Goal: Task Accomplishment & Management: Manage account settings

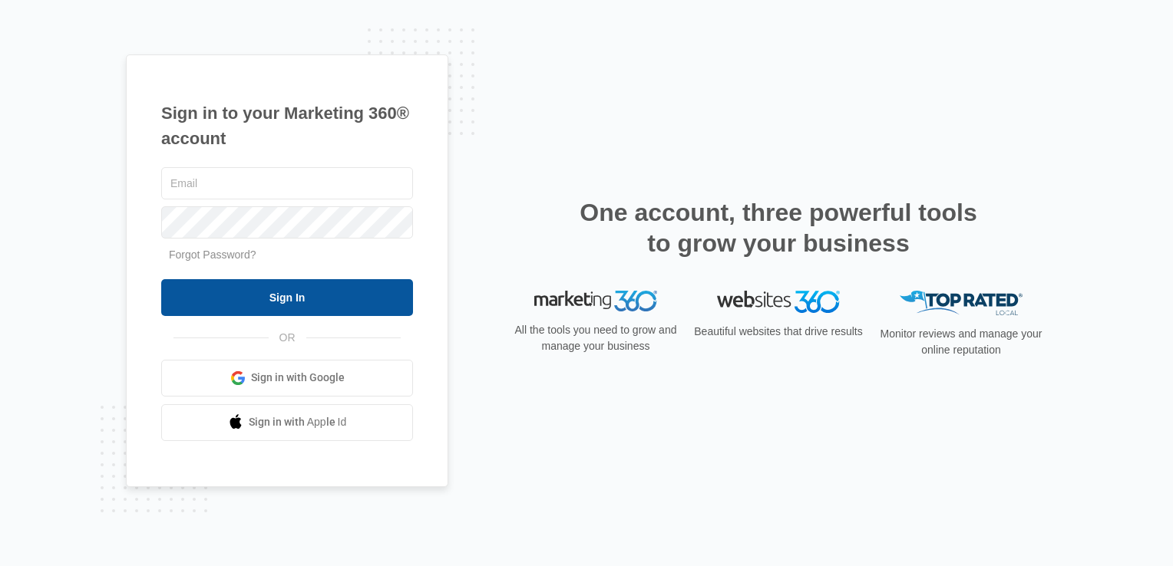
type input "[EMAIL_ADDRESS][DOMAIN_NAME]"
click at [316, 305] on input "Sign In" at bounding box center [287, 297] width 252 height 37
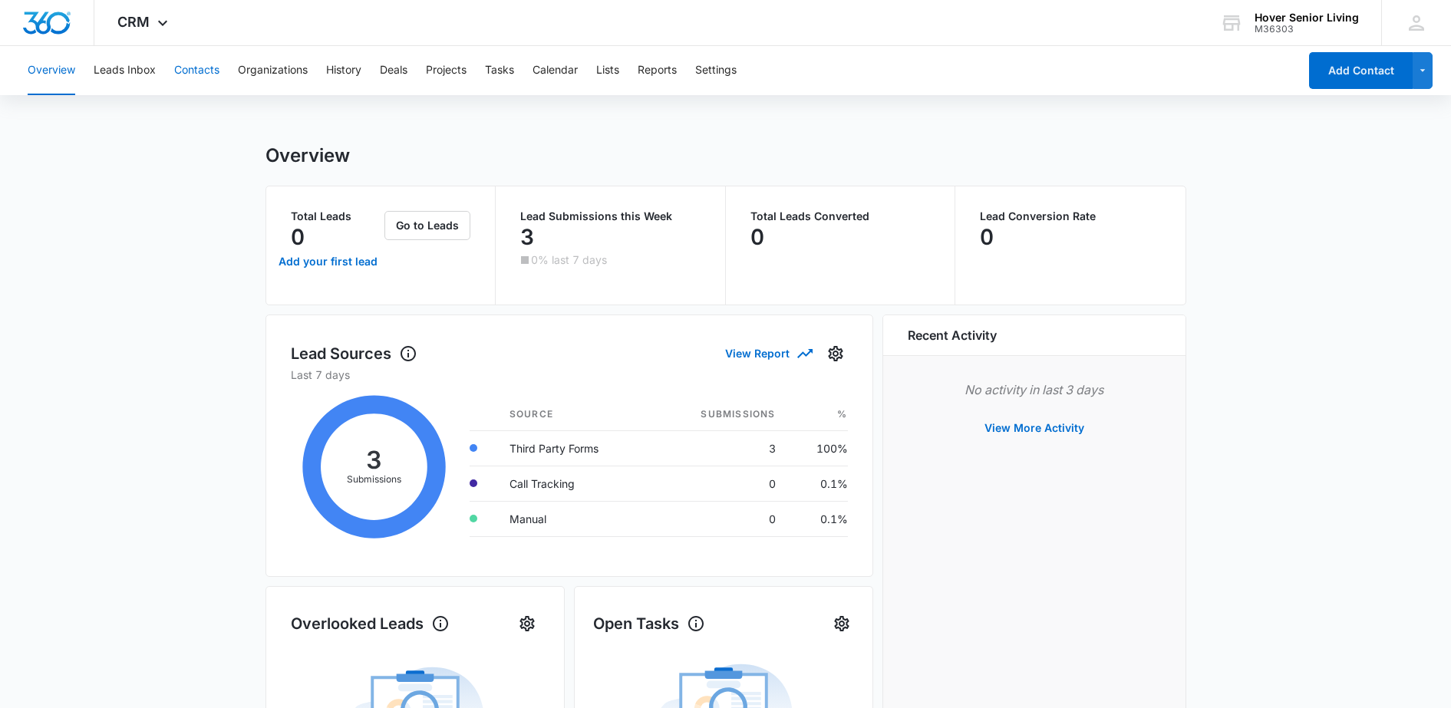
click at [207, 73] on button "Contacts" at bounding box center [196, 70] width 45 height 49
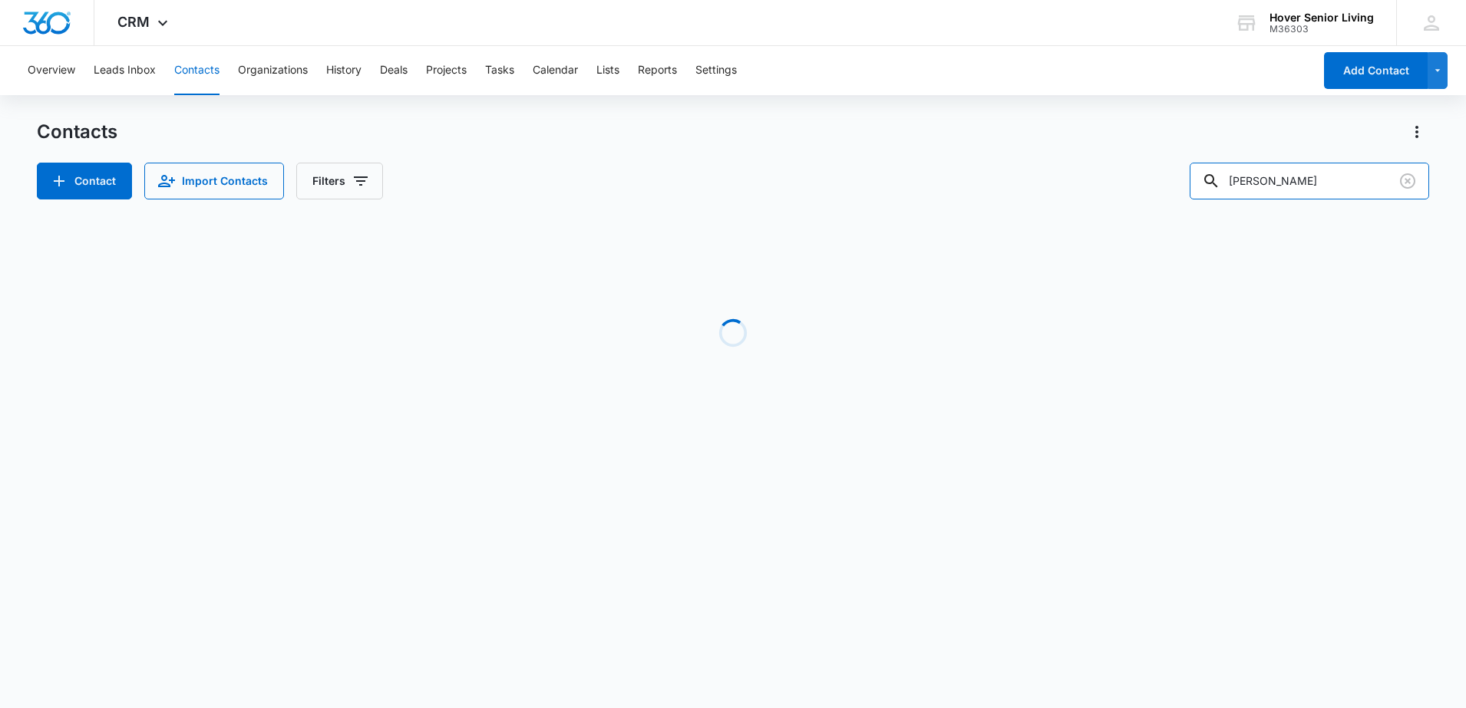
drag, startPoint x: 1309, startPoint y: 180, endPoint x: 1144, endPoint y: 178, distance: 164.3
click at [1144, 178] on div "Contact Import Contacts Filters Hodde" at bounding box center [733, 181] width 1393 height 37
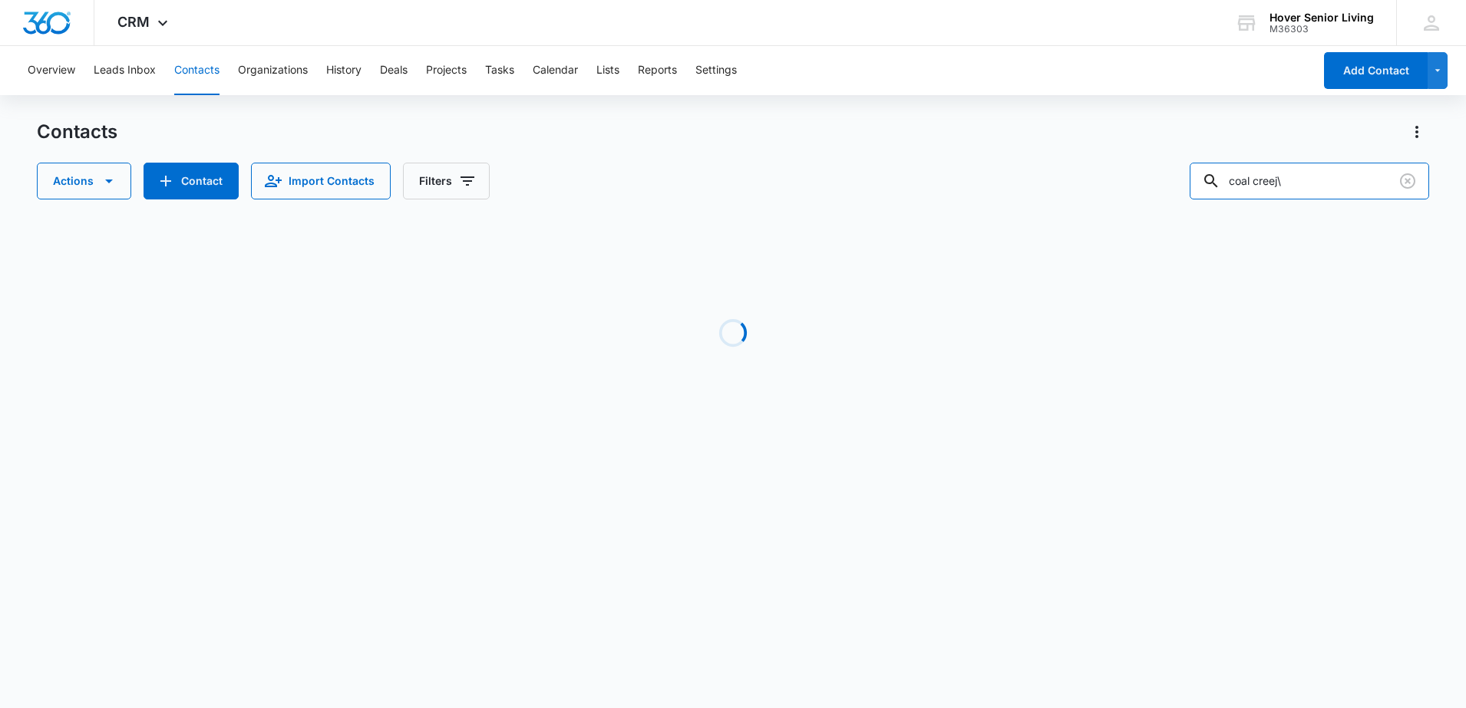
type input "coal creej"
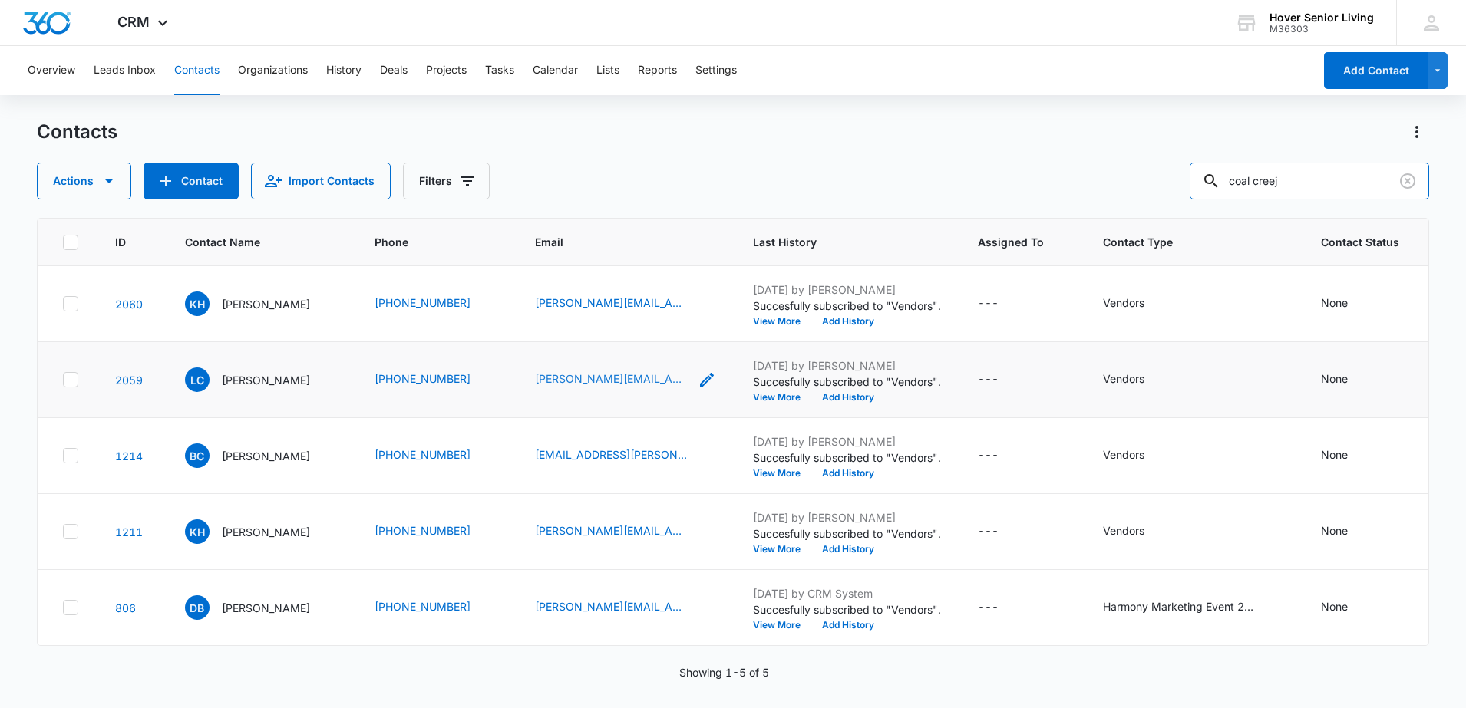
scroll to position [96, 0]
click at [602, 387] on link "[PERSON_NAME][EMAIL_ADDRESS][PERSON_NAME][DOMAIN_NAME]" at bounding box center [612, 379] width 154 height 16
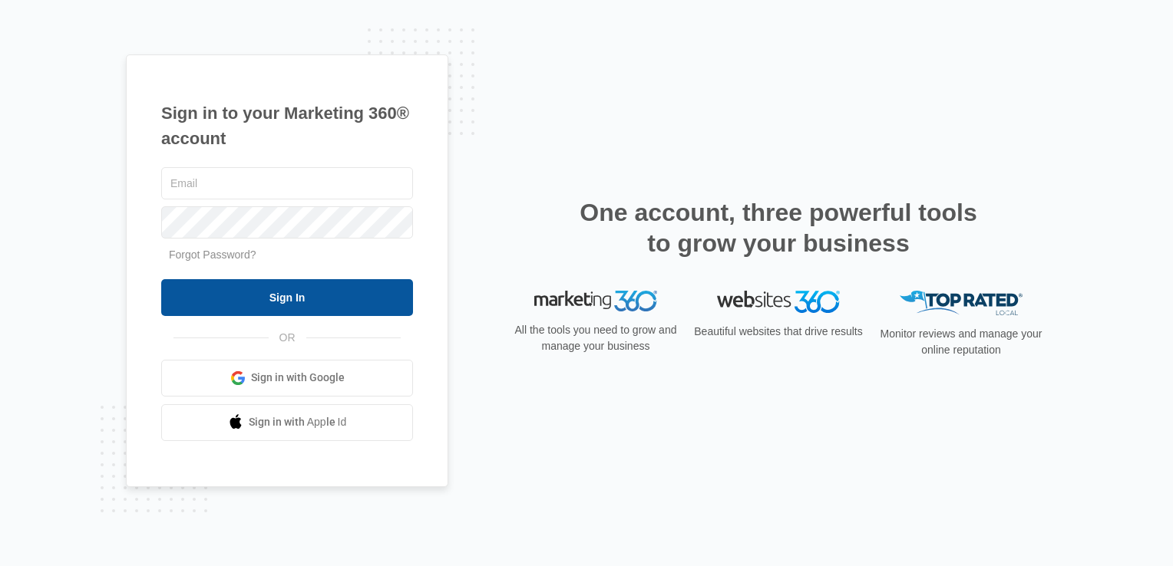
type input "[EMAIL_ADDRESS][DOMAIN_NAME]"
click at [386, 297] on input "Sign In" at bounding box center [287, 297] width 252 height 37
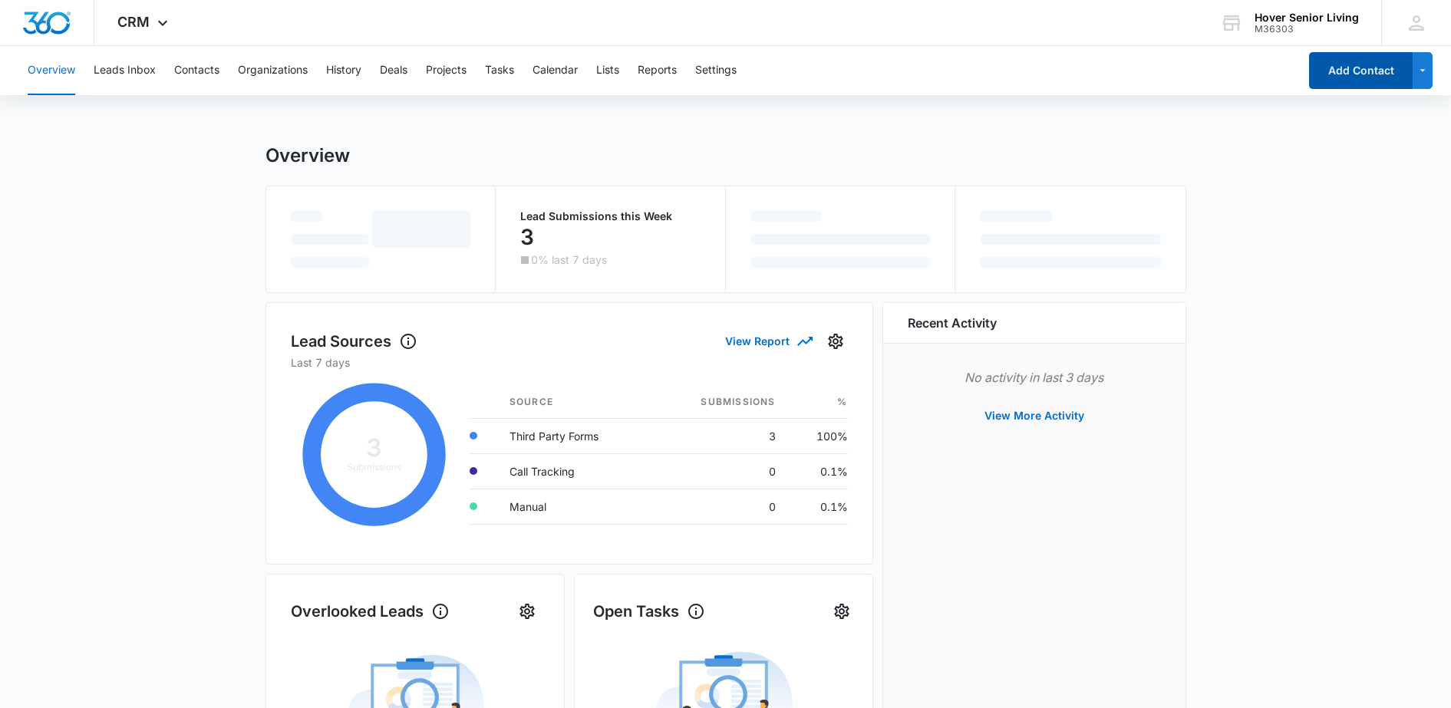
click at [1372, 79] on button "Add Contact" at bounding box center [1361, 70] width 104 height 37
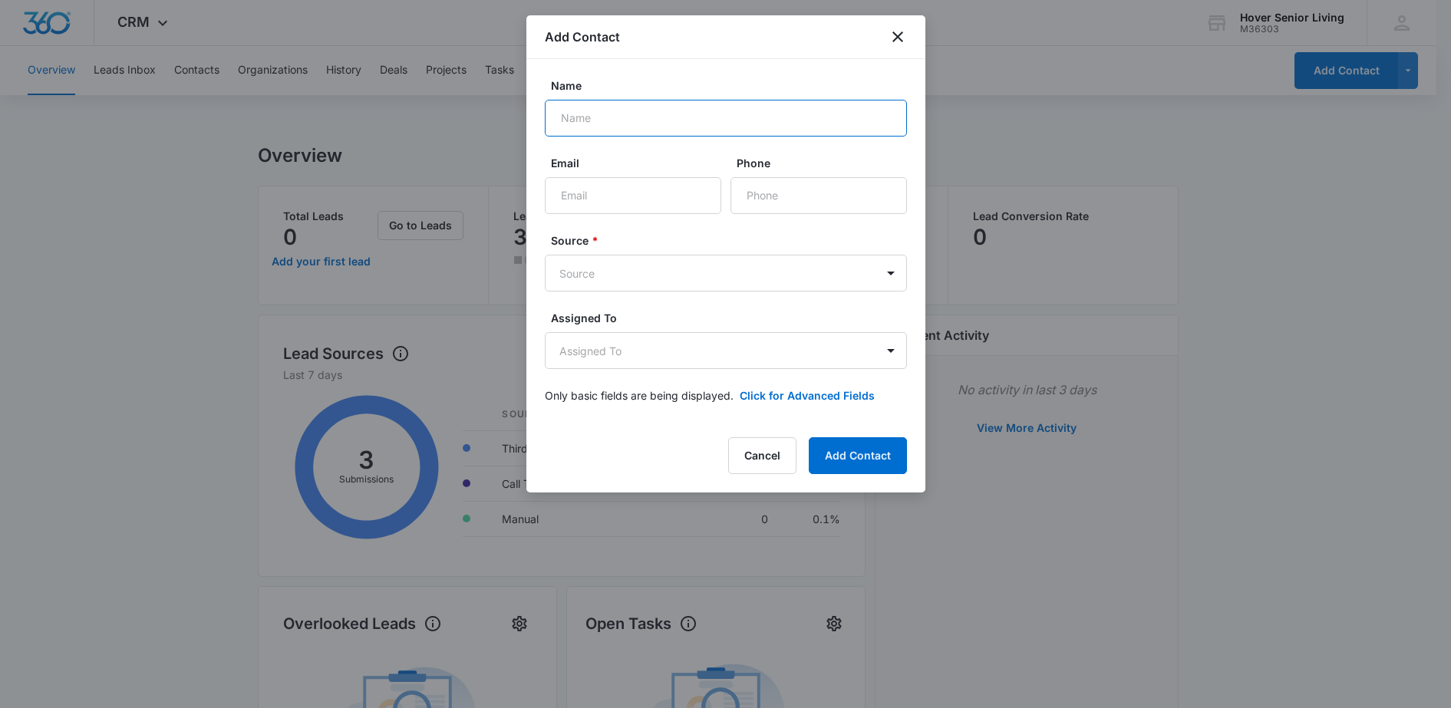
click at [697, 120] on input "Name" at bounding box center [726, 118] width 362 height 37
type input "Lisa Henry & Randall Hargis"
click at [622, 183] on input "Email" at bounding box center [633, 195] width 177 height 37
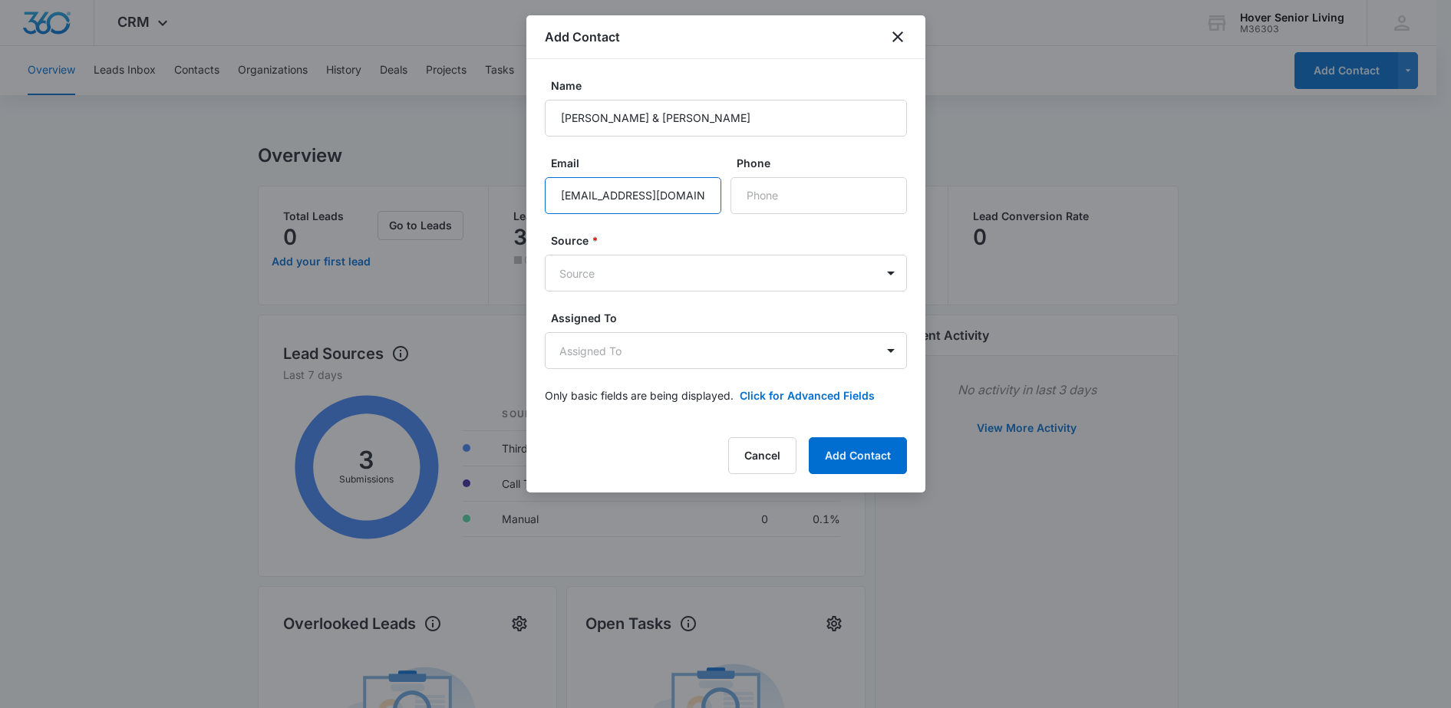
type input "lghnoprob@gmail.com"
type input "(303) 931-1882"
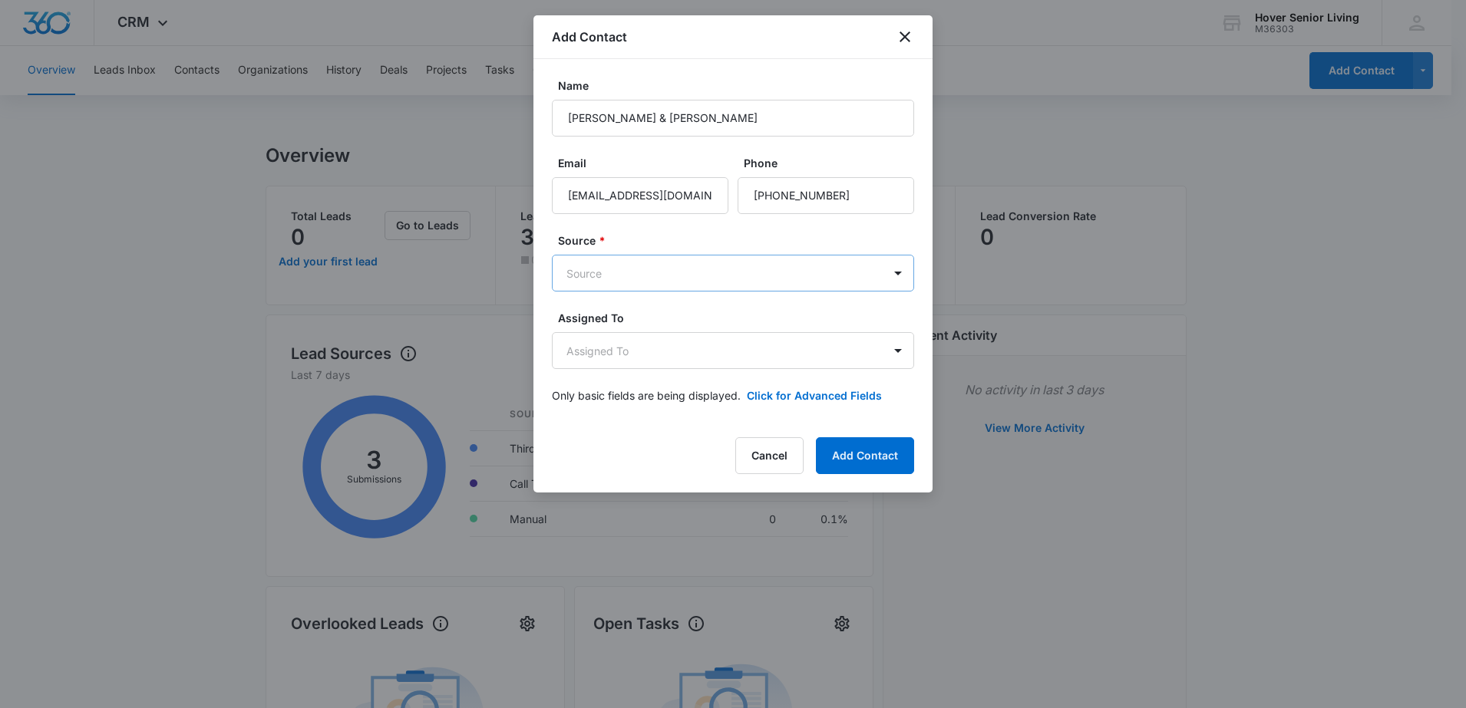
click at [639, 261] on body "CRM Apps Reputation Forms CRM Email Social POS Content Ads Intelligence Files B…" at bounding box center [733, 628] width 1466 height 1256
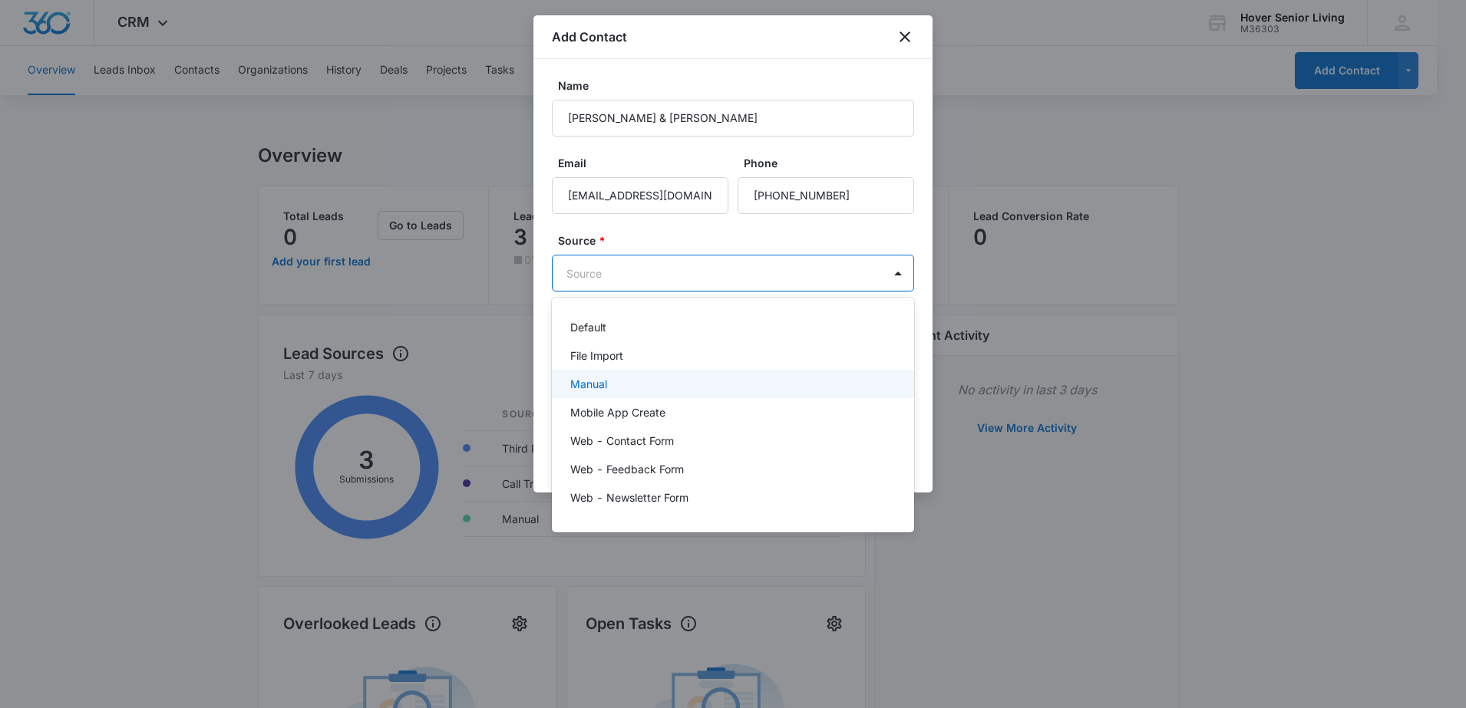
click at [662, 378] on div "Manual" at bounding box center [731, 384] width 322 height 16
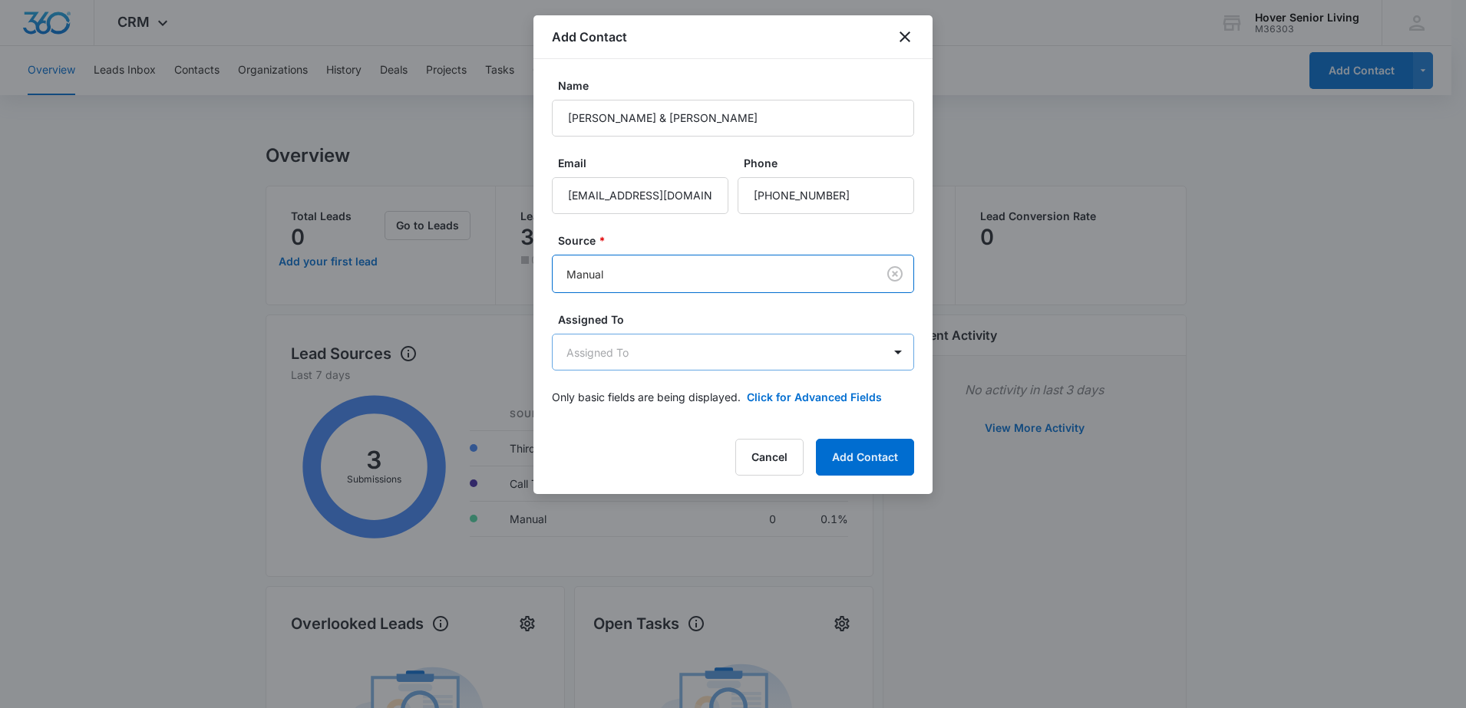
click at [688, 348] on body "CRM Apps Reputation Forms CRM Email Social POS Content Ads Intelligence Files B…" at bounding box center [733, 628] width 1466 height 1256
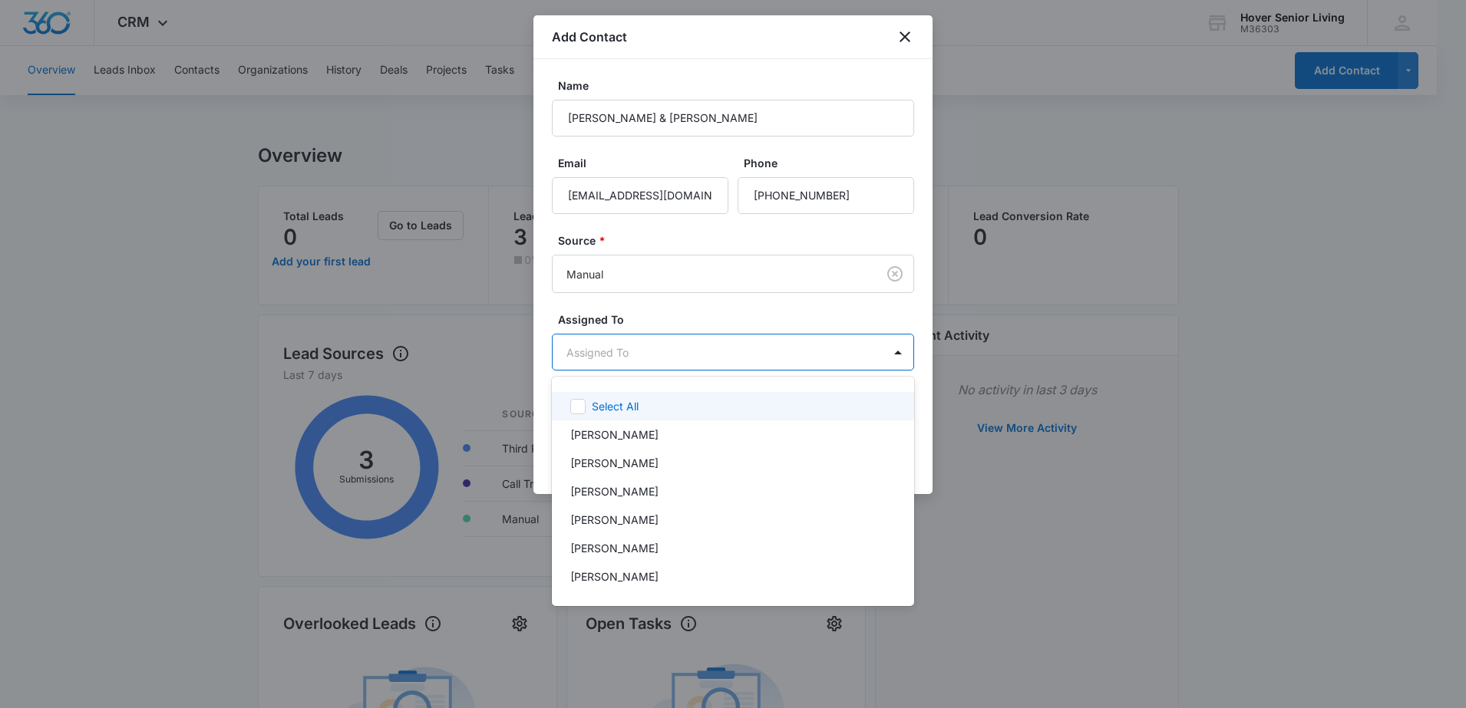
click at [692, 348] on div at bounding box center [733, 354] width 1466 height 708
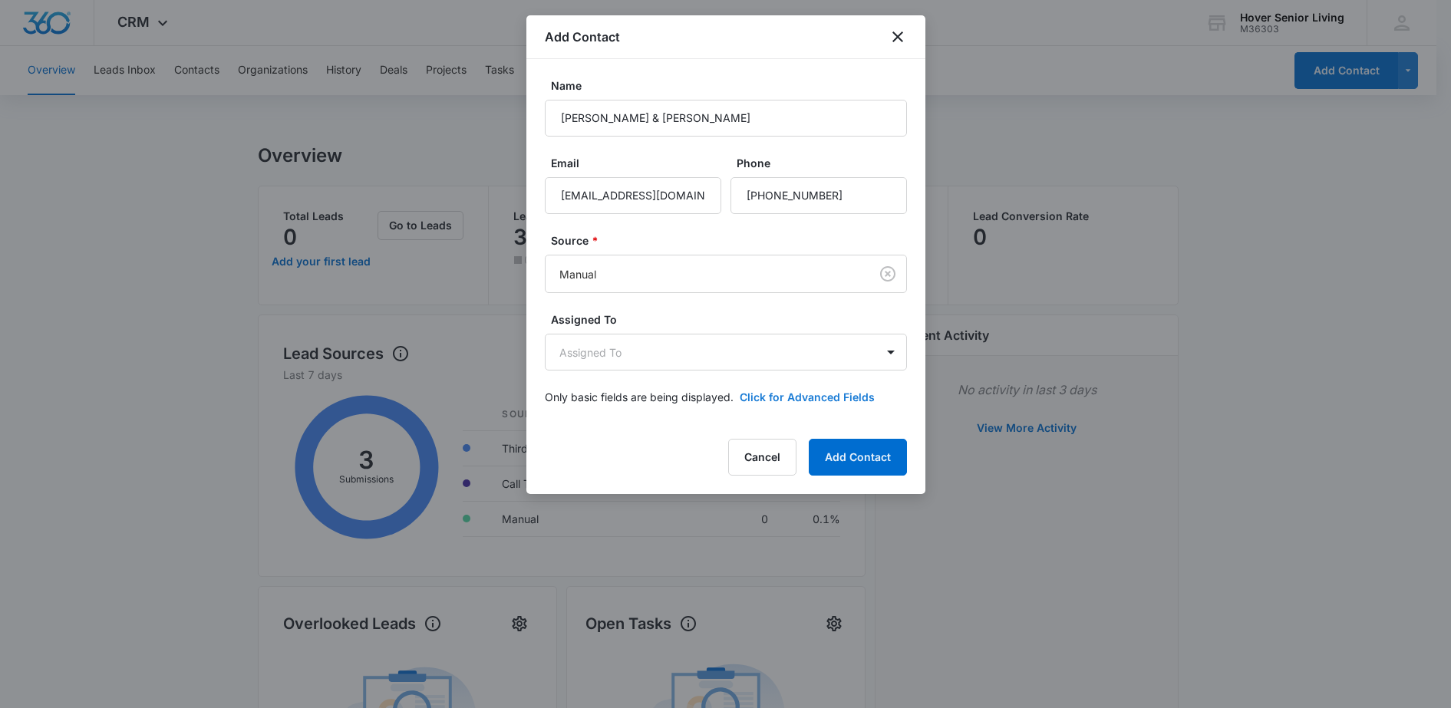
click at [793, 402] on button "Click for Advanced Fields" at bounding box center [807, 397] width 135 height 16
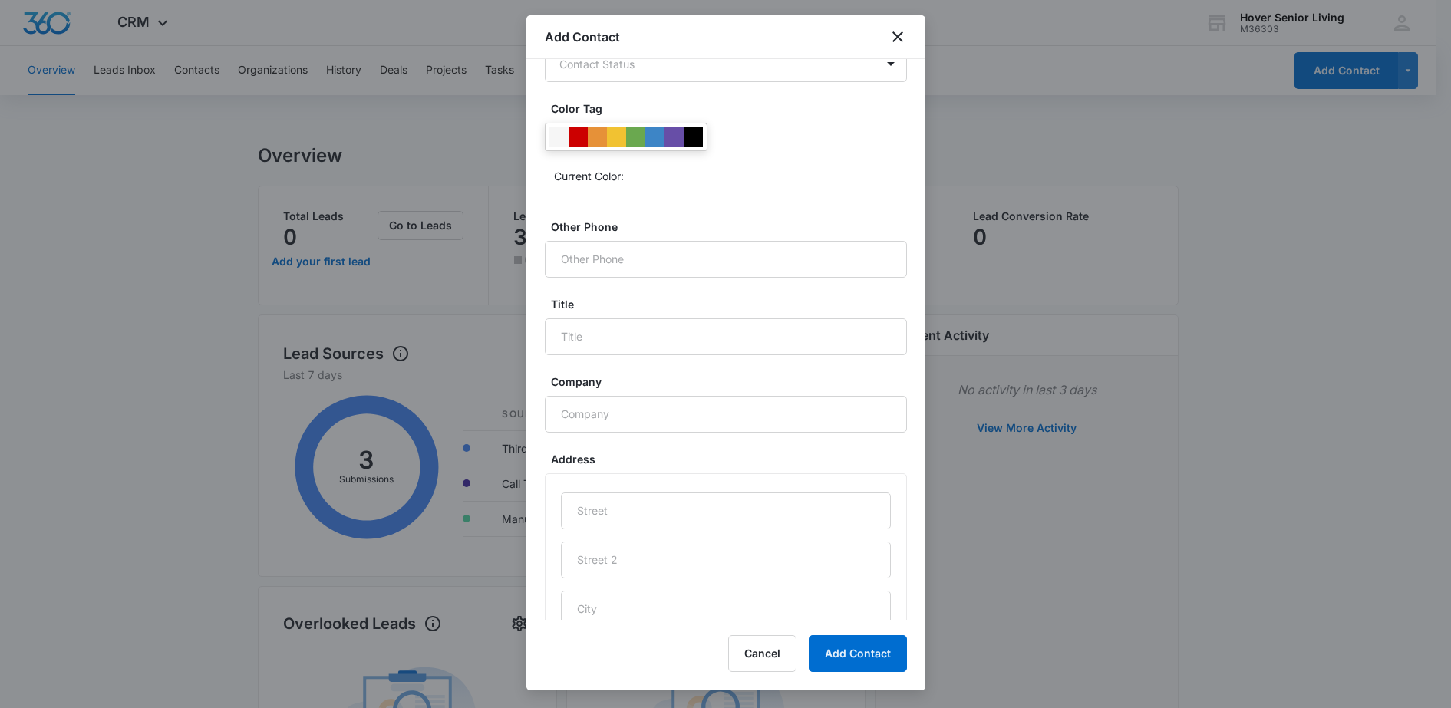
scroll to position [484, 0]
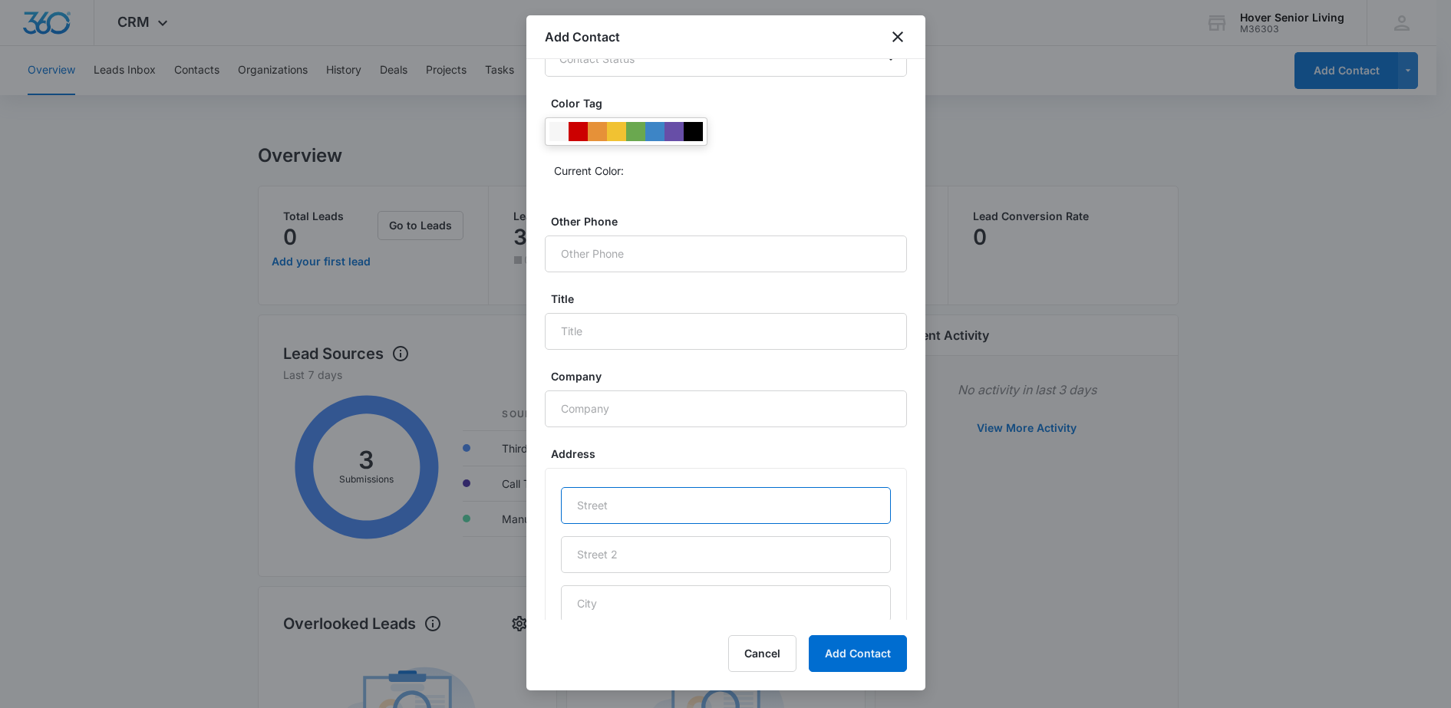
click at [714, 508] on input "text" at bounding box center [726, 505] width 330 height 37
type input "1239 Autumn Ct"
click at [665, 589] on input "text" at bounding box center [726, 604] width 330 height 37
type input "Longmont"
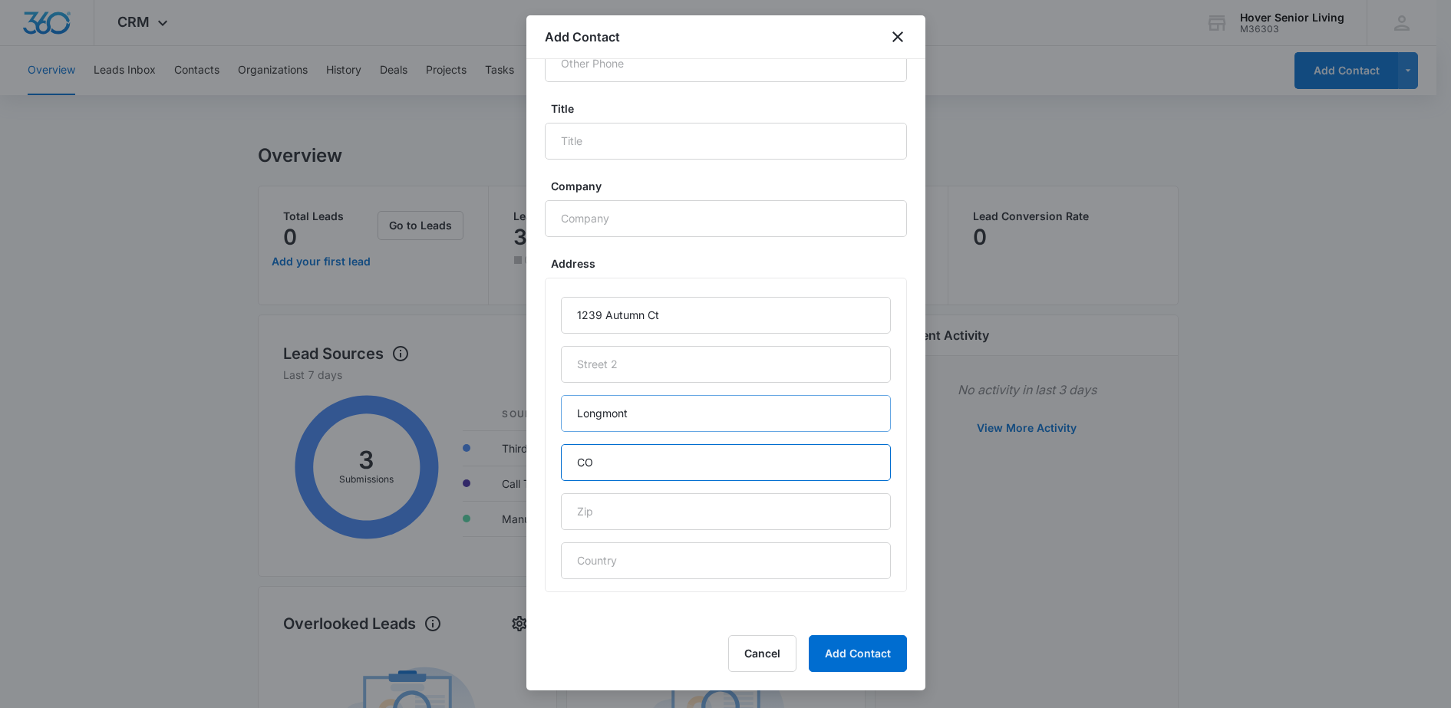
type input "CO"
click at [850, 637] on button "Add Contact" at bounding box center [858, 654] width 98 height 37
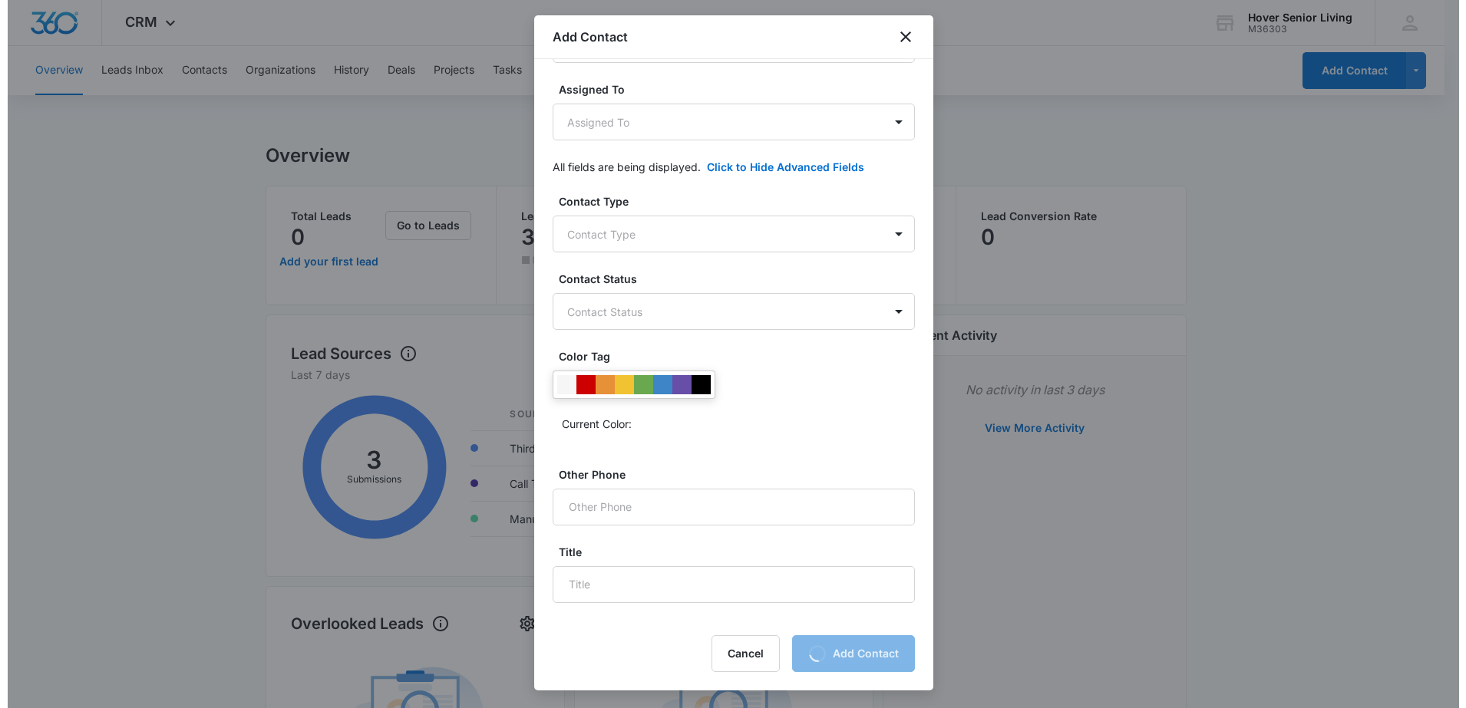
scroll to position [200, 0]
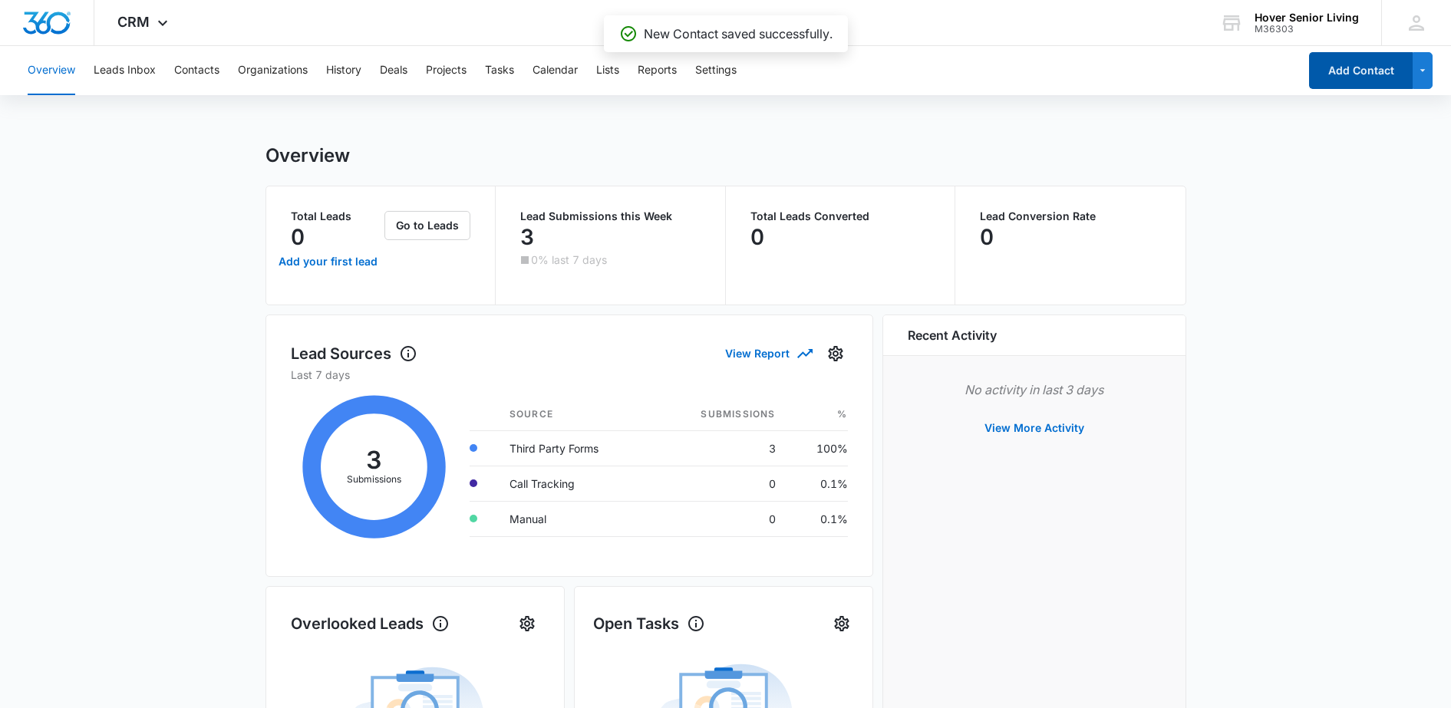
drag, startPoint x: 916, startPoint y: 388, endPoint x: 929, endPoint y: 190, distance: 199.2
click at [160, 66] on div "Overview Leads Inbox Contacts Organizations History Deals Projects Tasks Calend…" at bounding box center [658, 70] width 1280 height 49
click at [204, 65] on button "Contacts" at bounding box center [196, 70] width 45 height 49
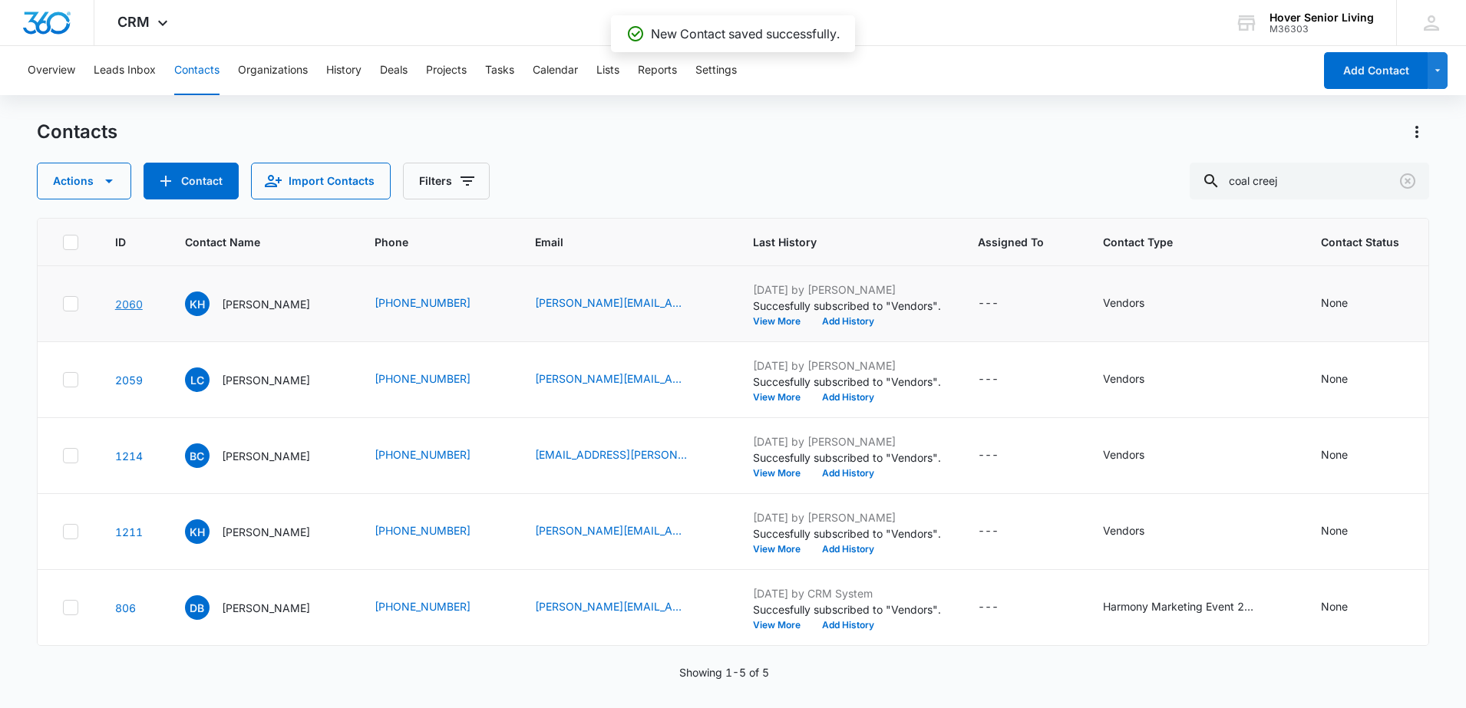
click at [130, 311] on link "2060" at bounding box center [129, 304] width 28 height 13
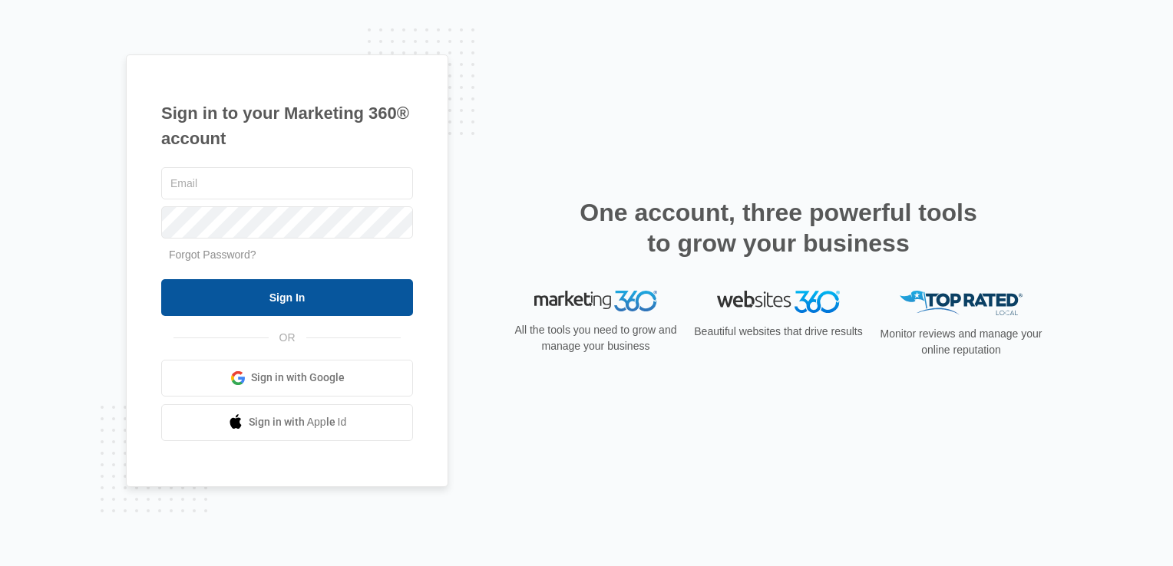
type input "[EMAIL_ADDRESS][DOMAIN_NAME]"
click at [289, 309] on input "Sign In" at bounding box center [287, 297] width 252 height 37
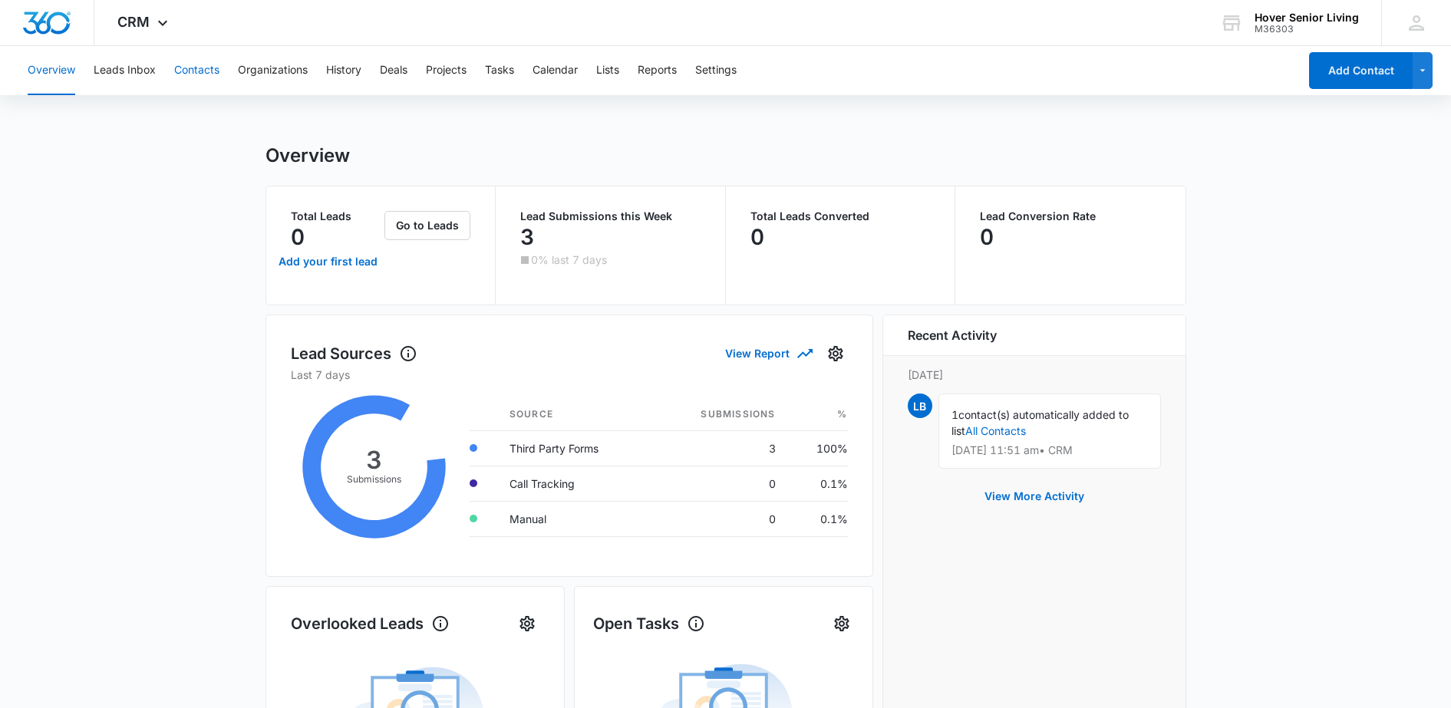
click at [200, 73] on button "Contacts" at bounding box center [196, 70] width 45 height 49
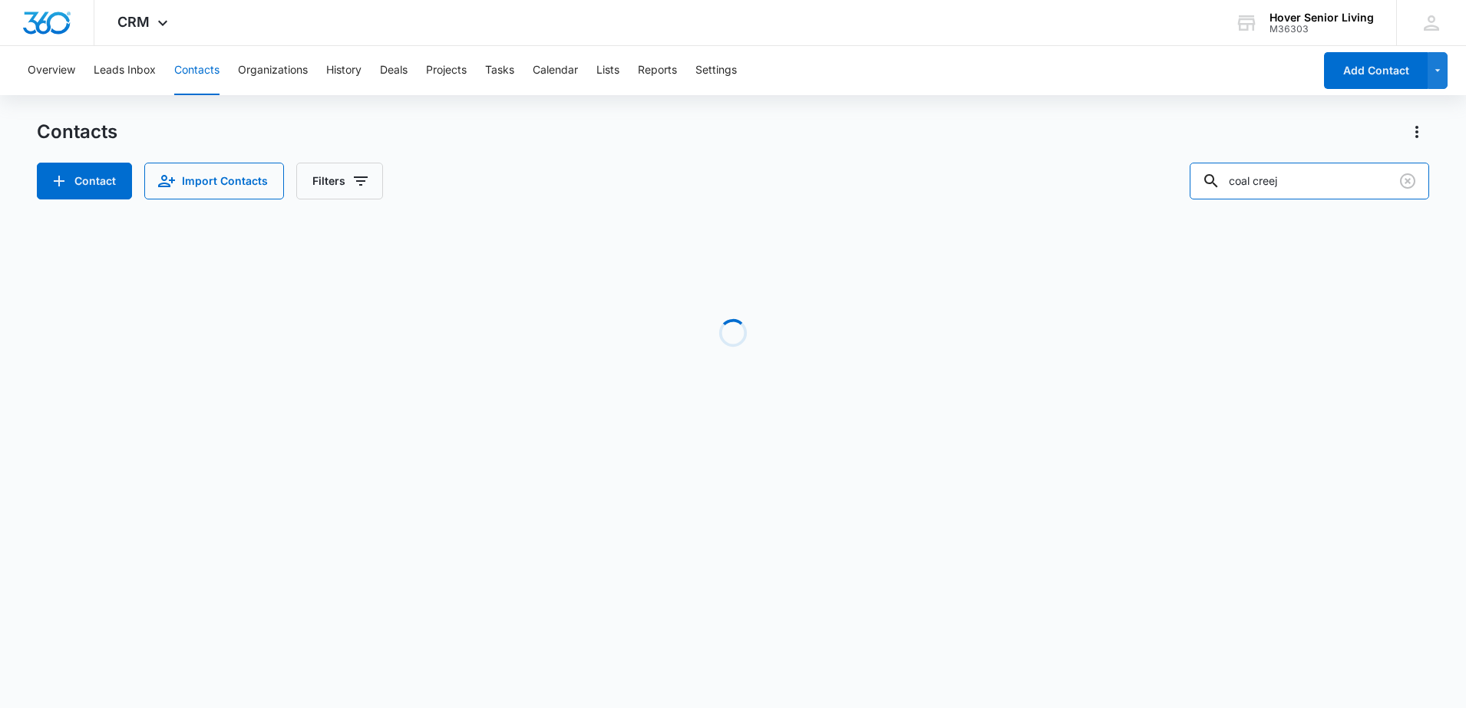
drag, startPoint x: 1264, startPoint y: 173, endPoint x: 1141, endPoint y: 171, distance: 123.6
click at [1141, 171] on div "Contact Import Contacts Filters coal creej" at bounding box center [733, 181] width 1393 height 37
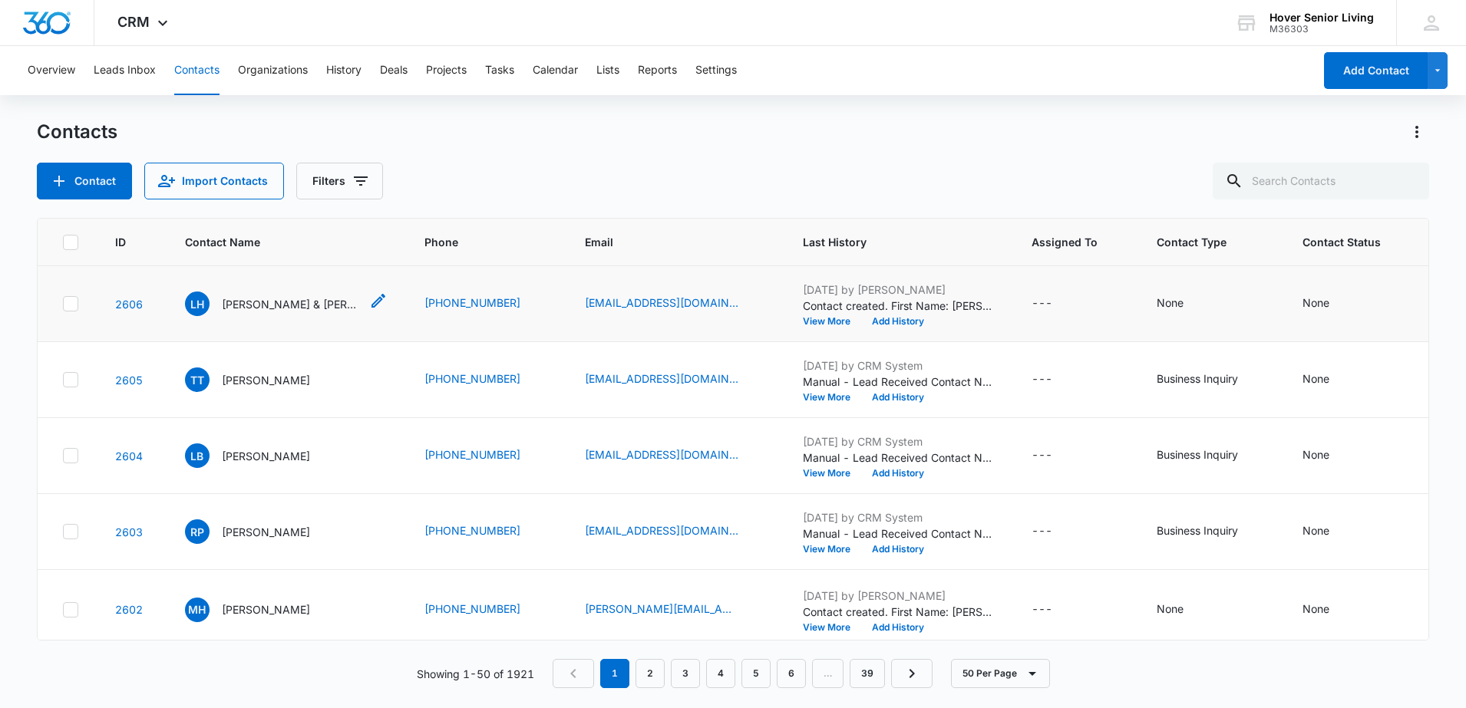
click at [307, 312] on p "[PERSON_NAME] & [PERSON_NAME]" at bounding box center [291, 304] width 138 height 16
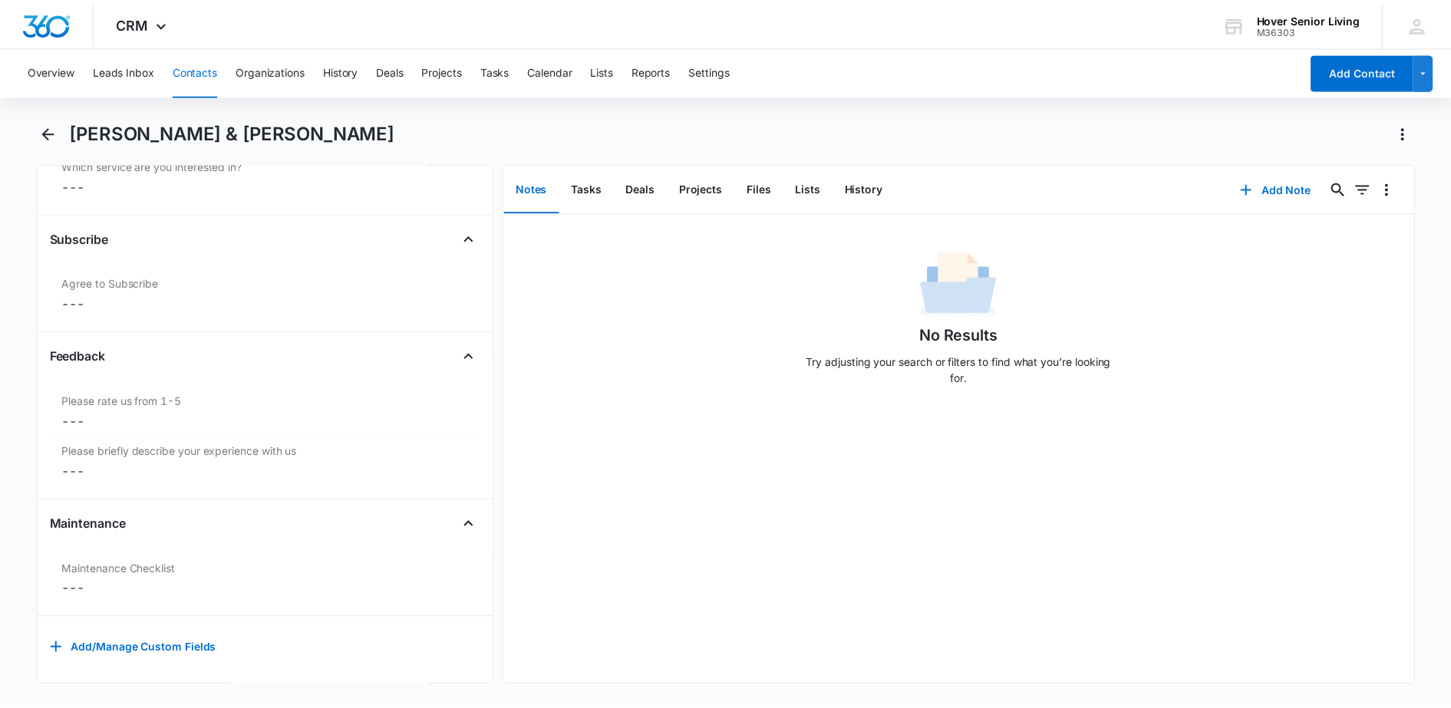
scroll to position [1789, 0]
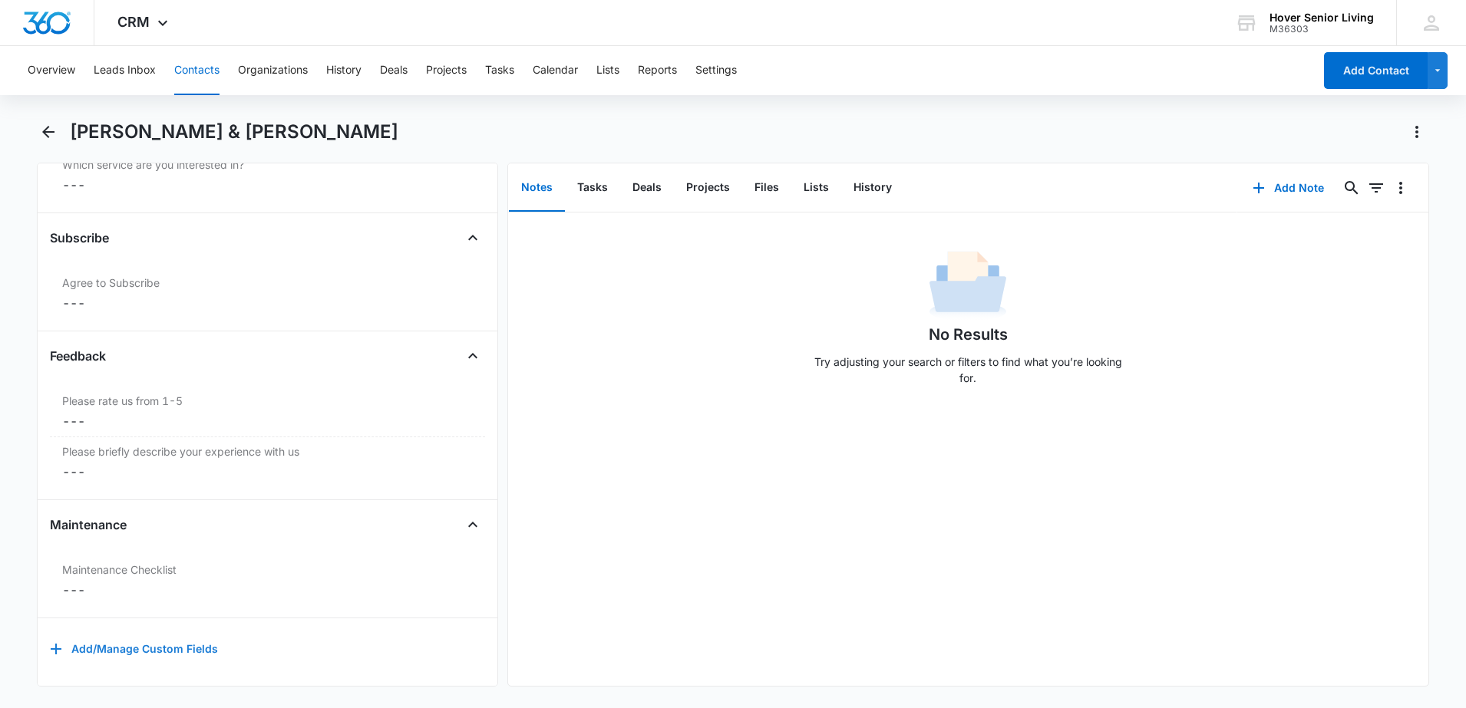
click at [196, 639] on button "Add/Manage Custom Fields" at bounding box center [134, 649] width 168 height 37
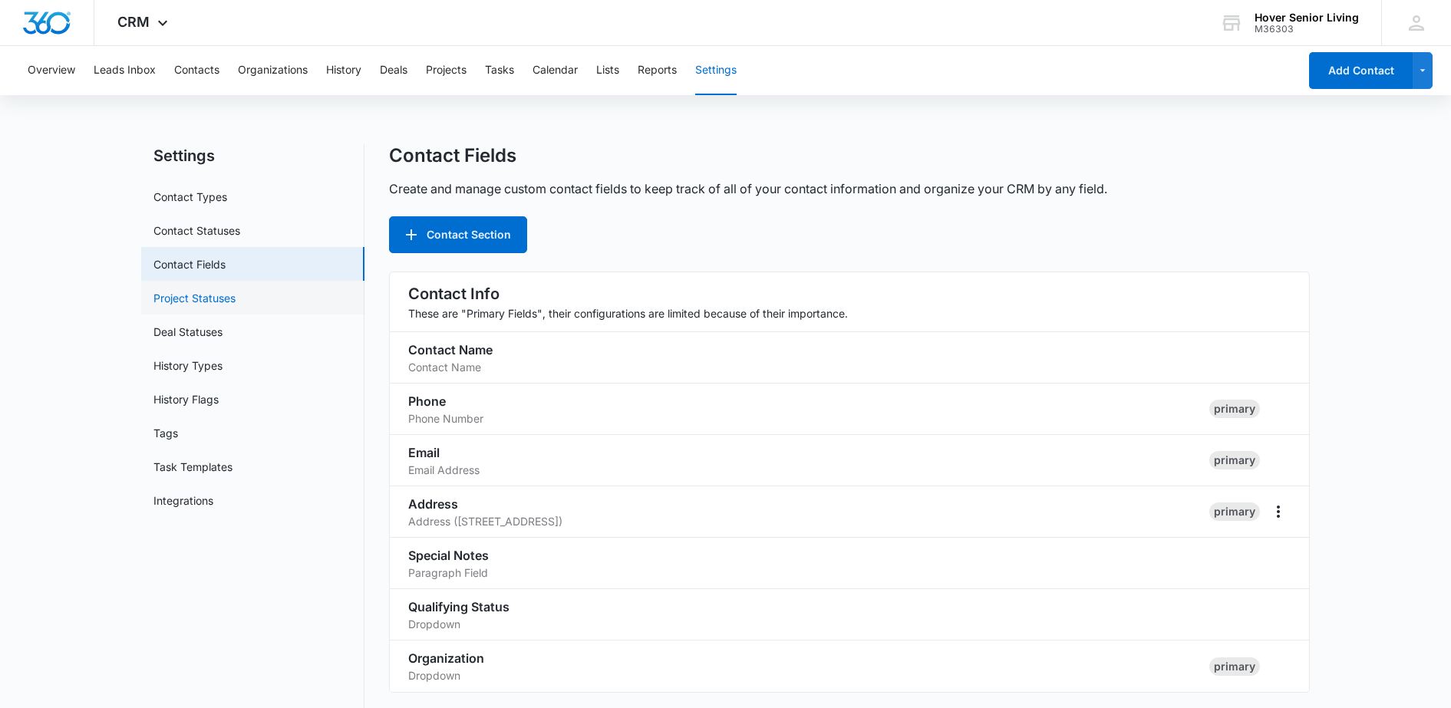
click at [190, 300] on link "Project Statuses" at bounding box center [195, 298] width 82 height 16
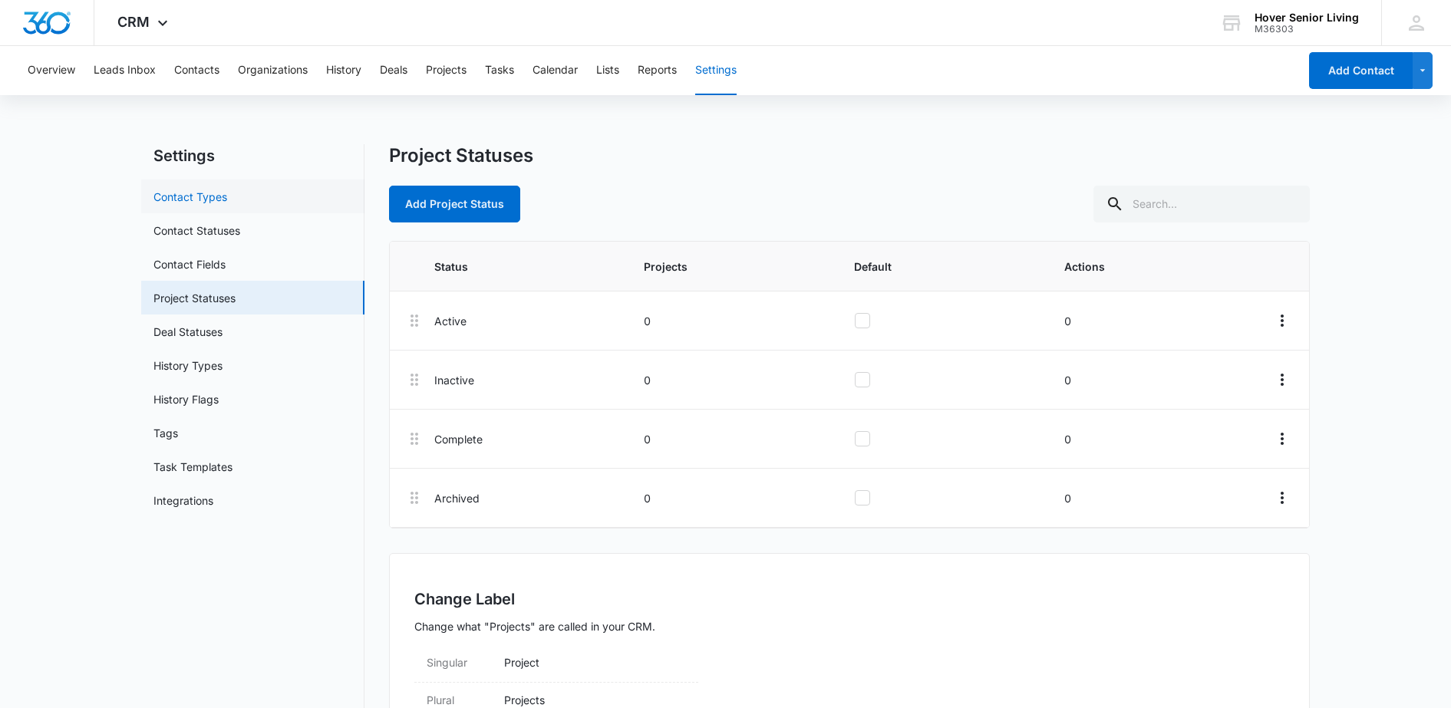
click at [227, 198] on link "Contact Types" at bounding box center [191, 197] width 74 height 16
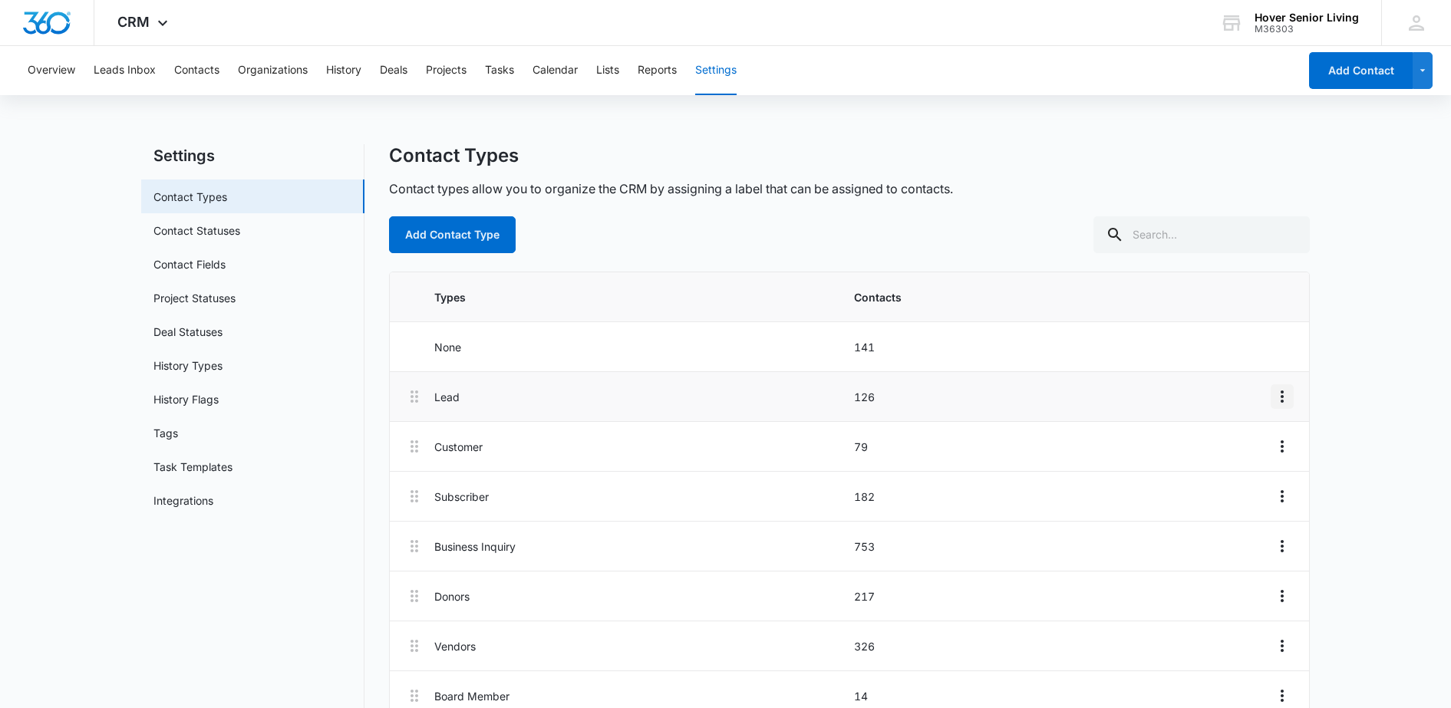
click at [1281, 397] on icon "Overflow Menu" at bounding box center [1282, 397] width 18 height 18
click at [1250, 439] on div "Edit" at bounding box center [1240, 439] width 32 height 11
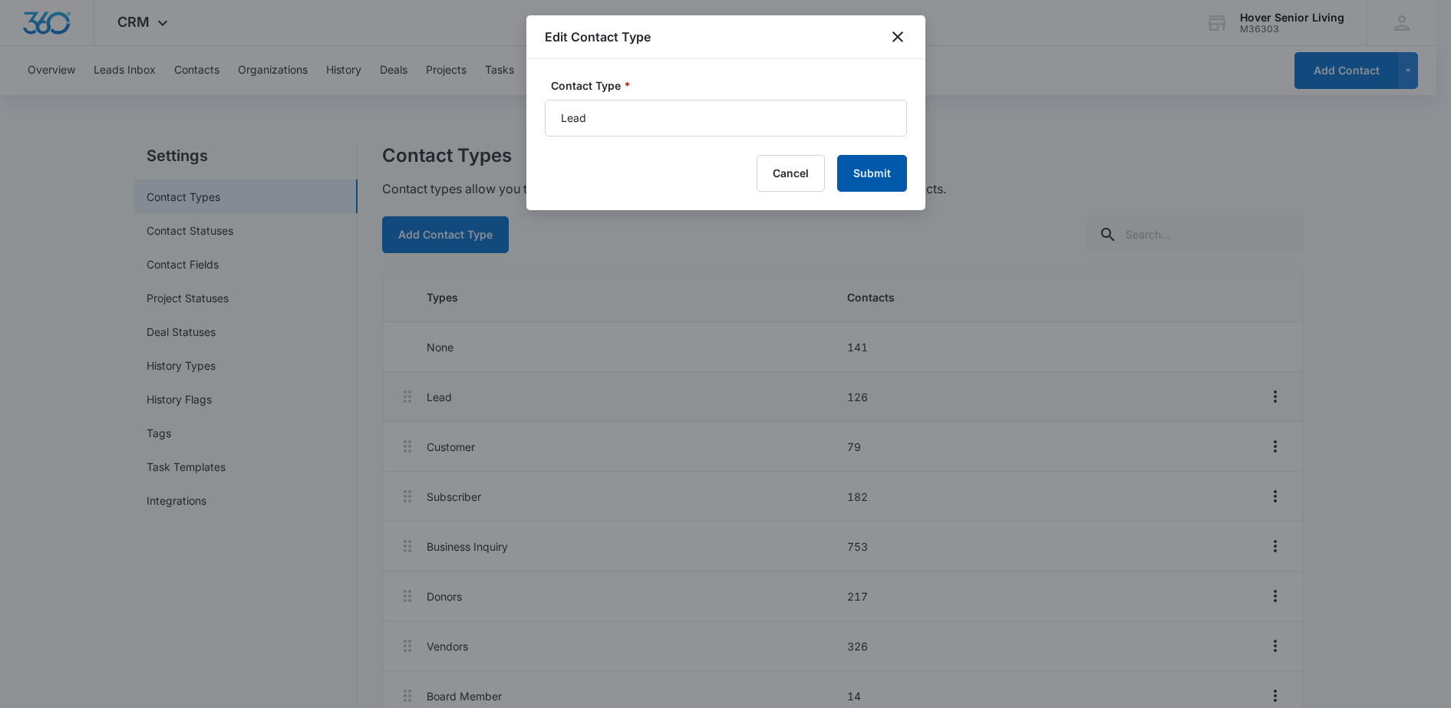
click at [871, 173] on button "Submit" at bounding box center [872, 173] width 70 height 37
